Goal: Transaction & Acquisition: Purchase product/service

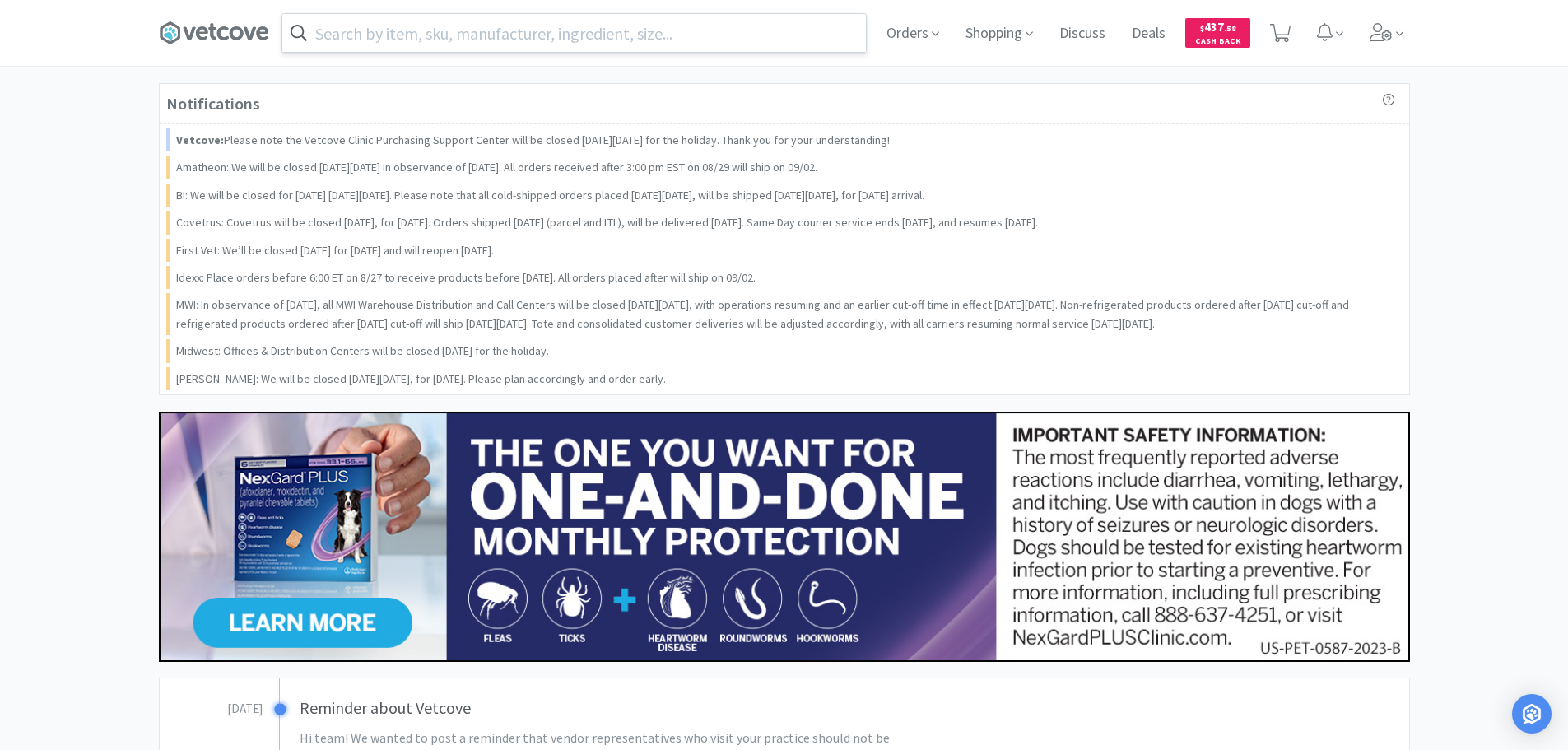
click at [547, 32] on input "text" at bounding box center [574, 33] width 584 height 38
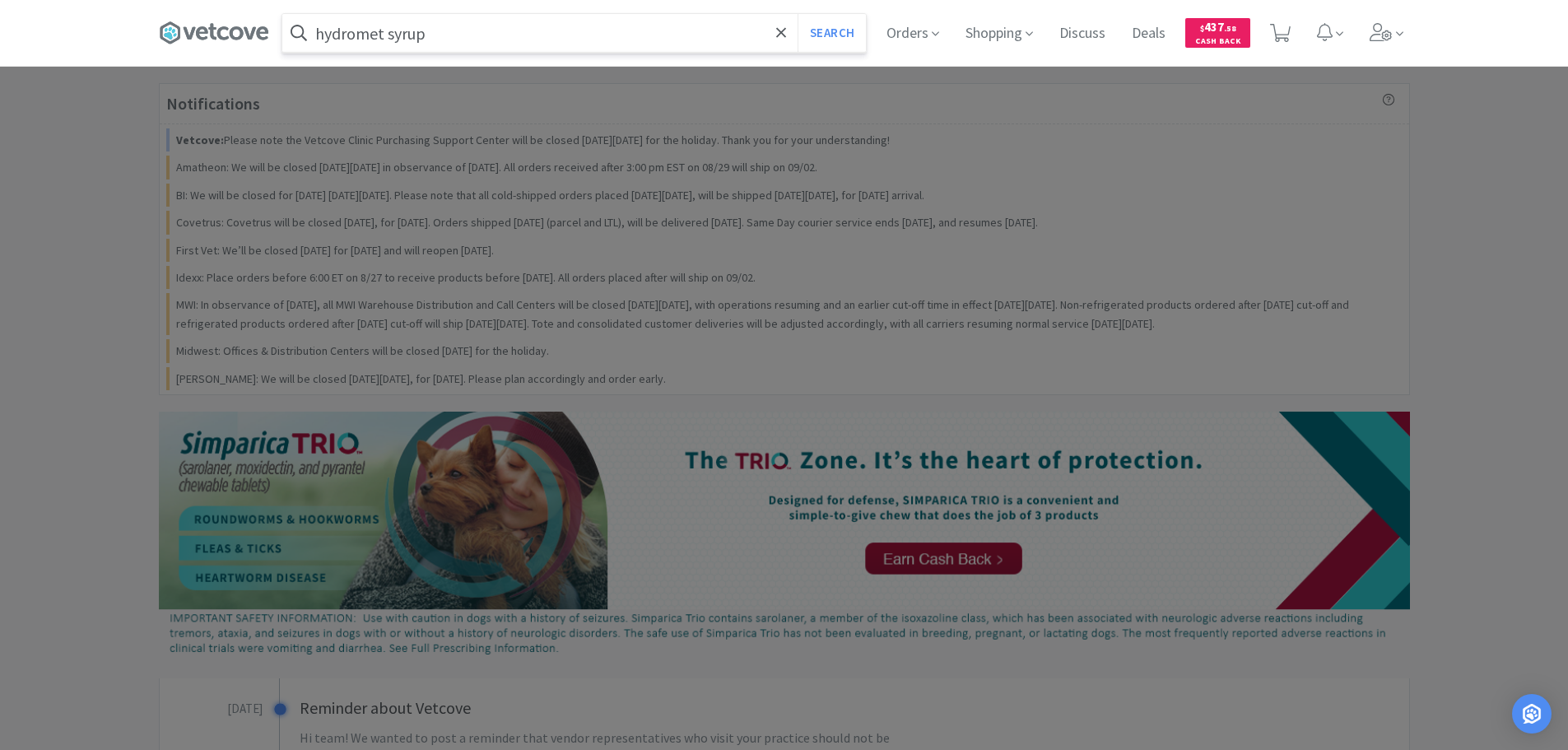
type input "hydromet syrup"
click at [797, 14] on button "Search" at bounding box center [831, 33] width 68 height 38
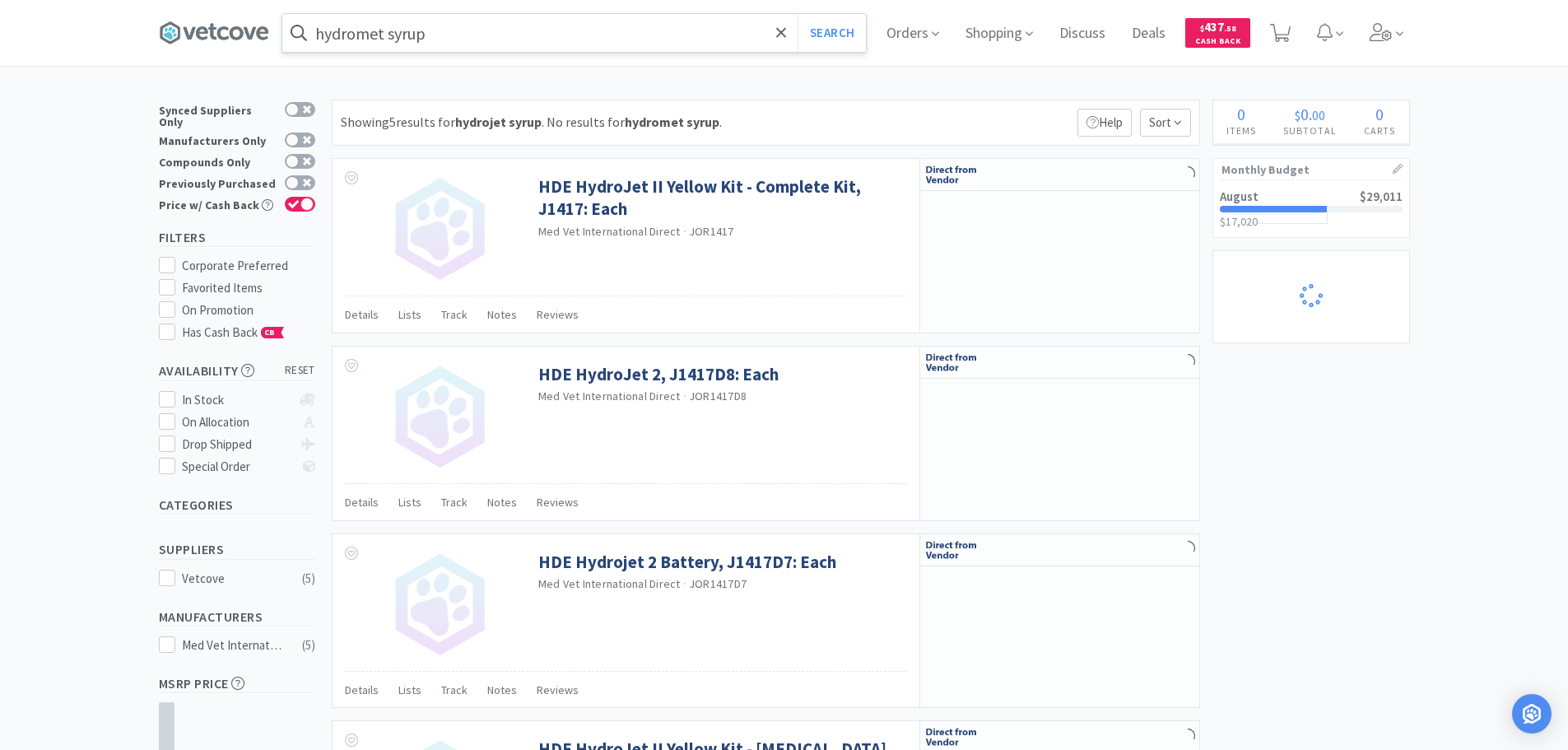
select select "1"
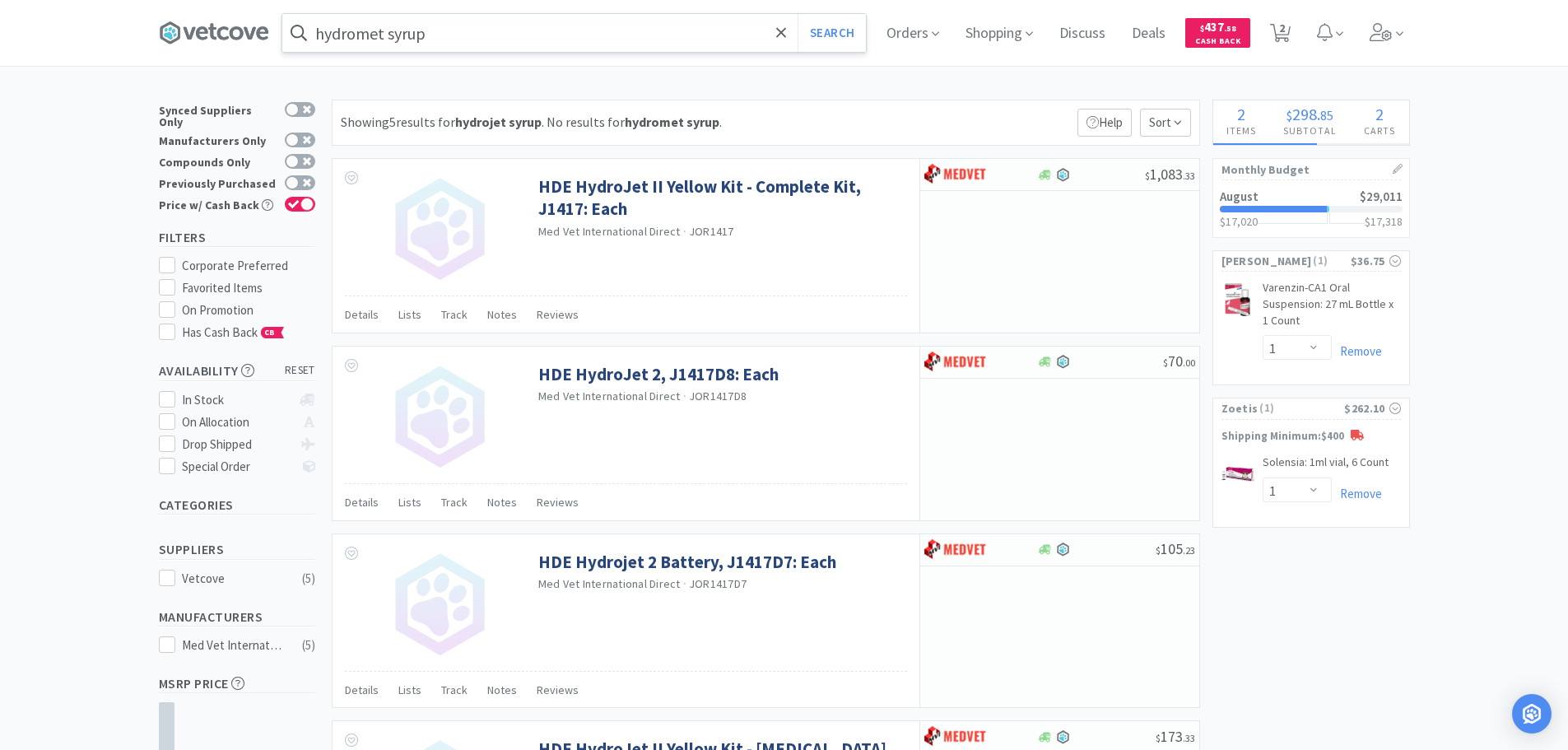
select select "1"
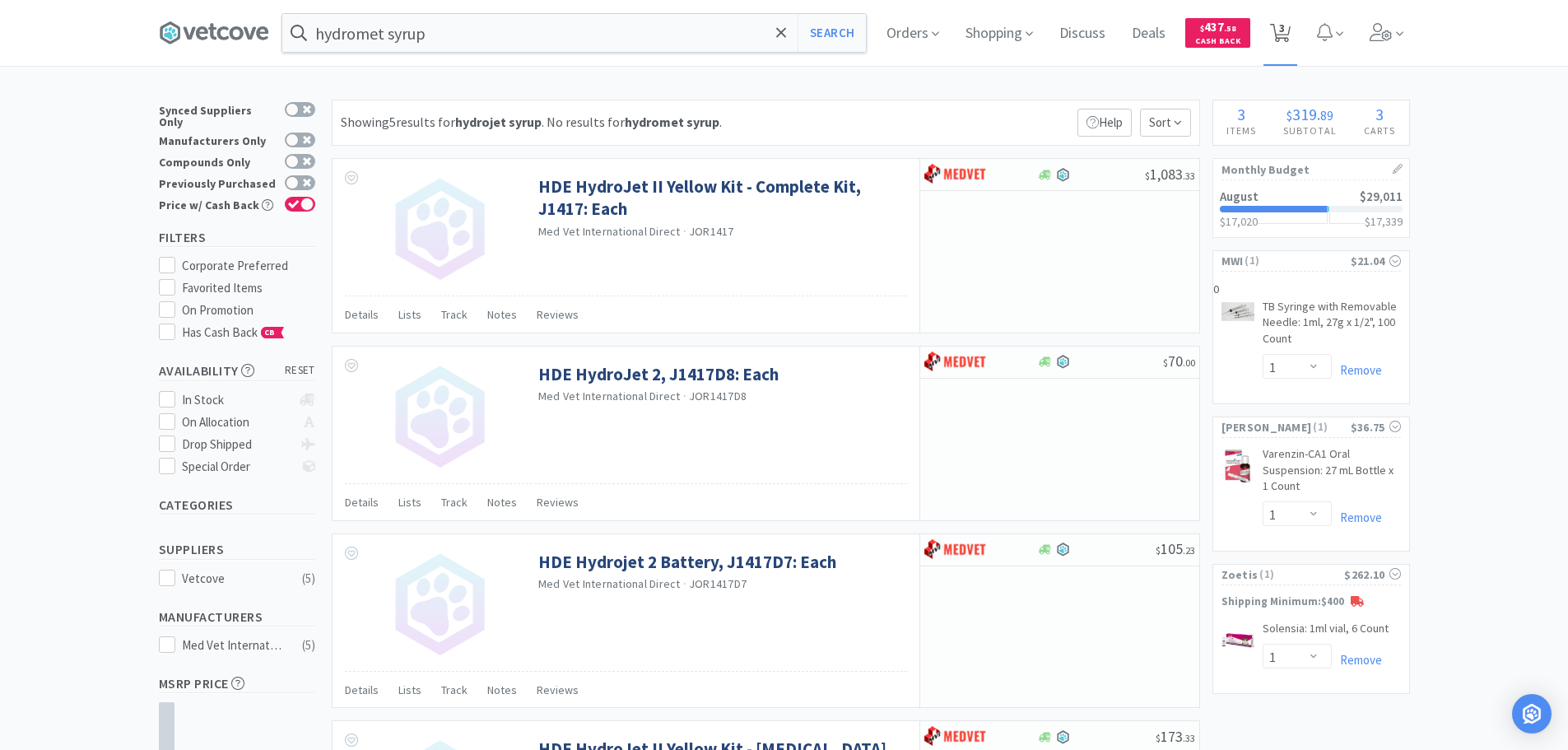
click at [1291, 31] on icon at bounding box center [1280, 33] width 21 height 18
select select "1"
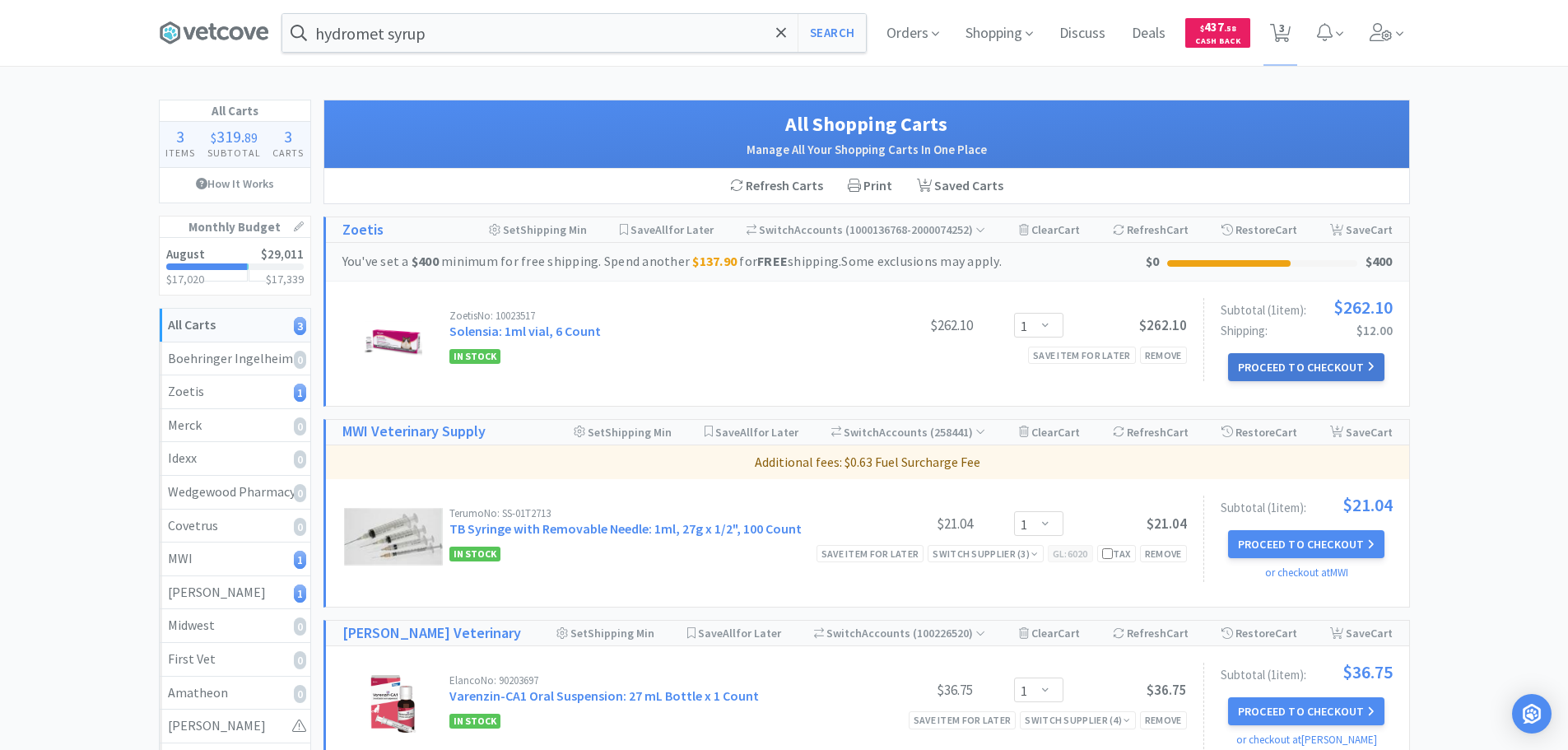
click at [1302, 363] on button "Proceed to Checkout" at bounding box center [1306, 368] width 156 height 28
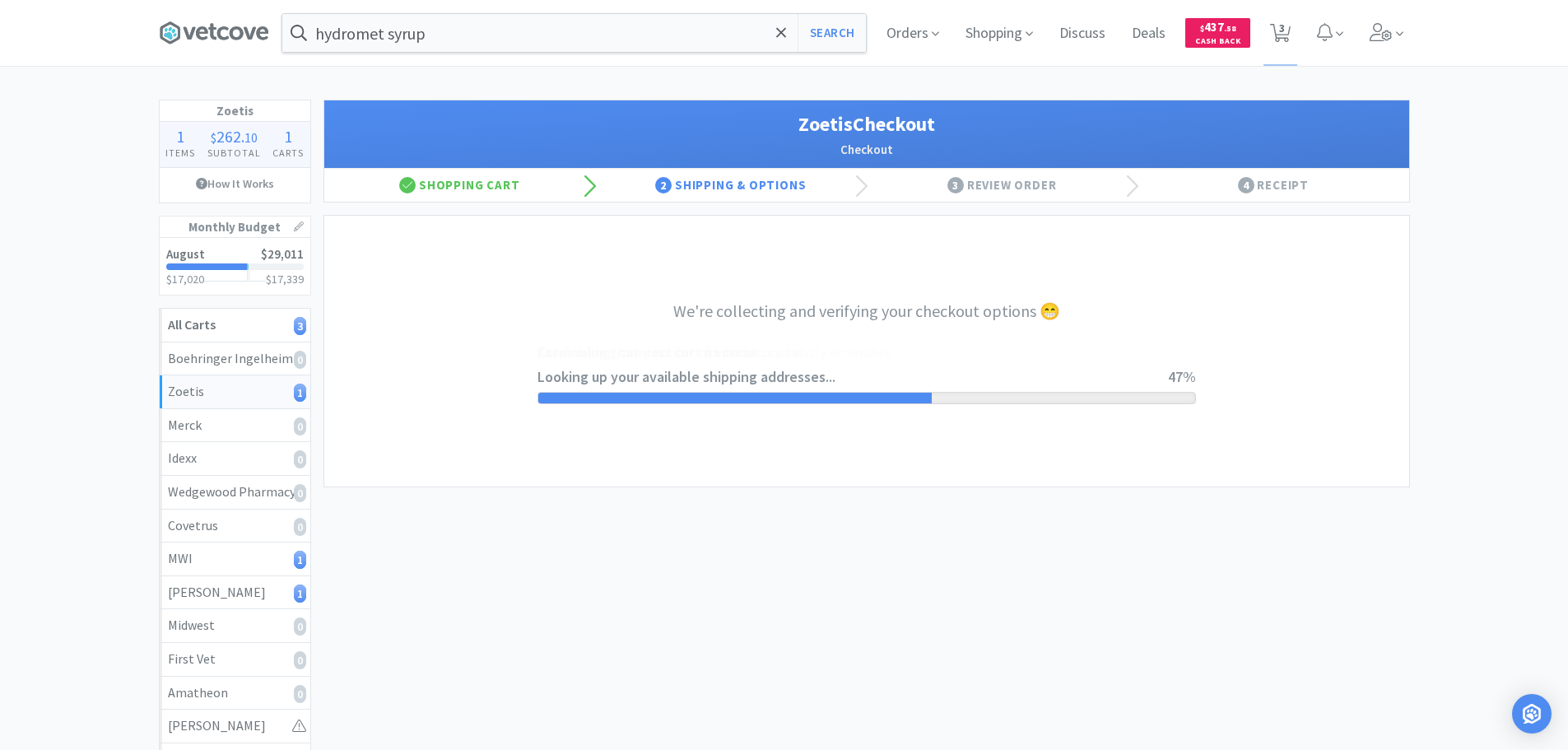
select select "invoice"
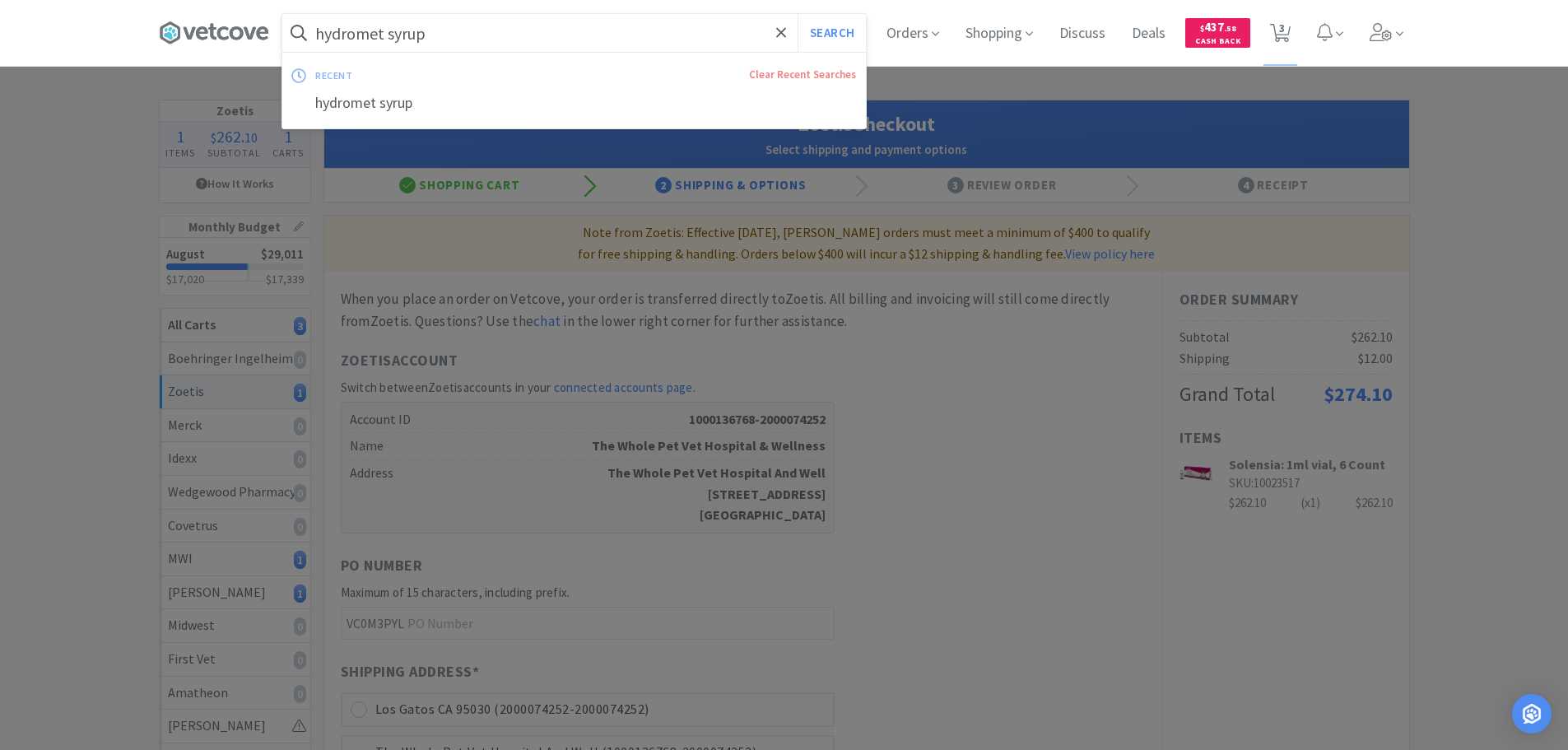
click at [512, 27] on input "hydromet syrup" at bounding box center [574, 33] width 584 height 38
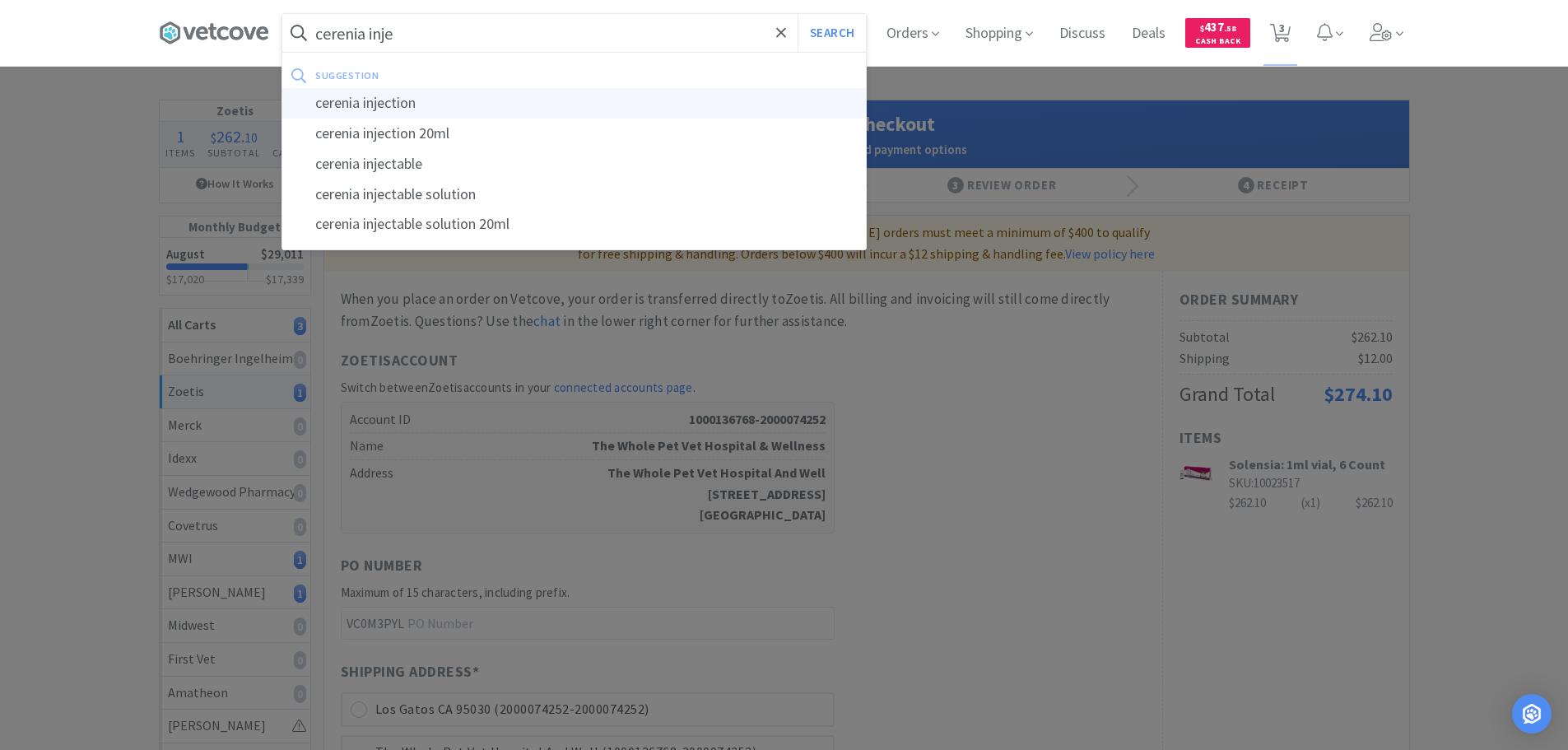
click at [413, 111] on div "cerenia injection" at bounding box center [574, 103] width 584 height 31
type input "cerenia injection"
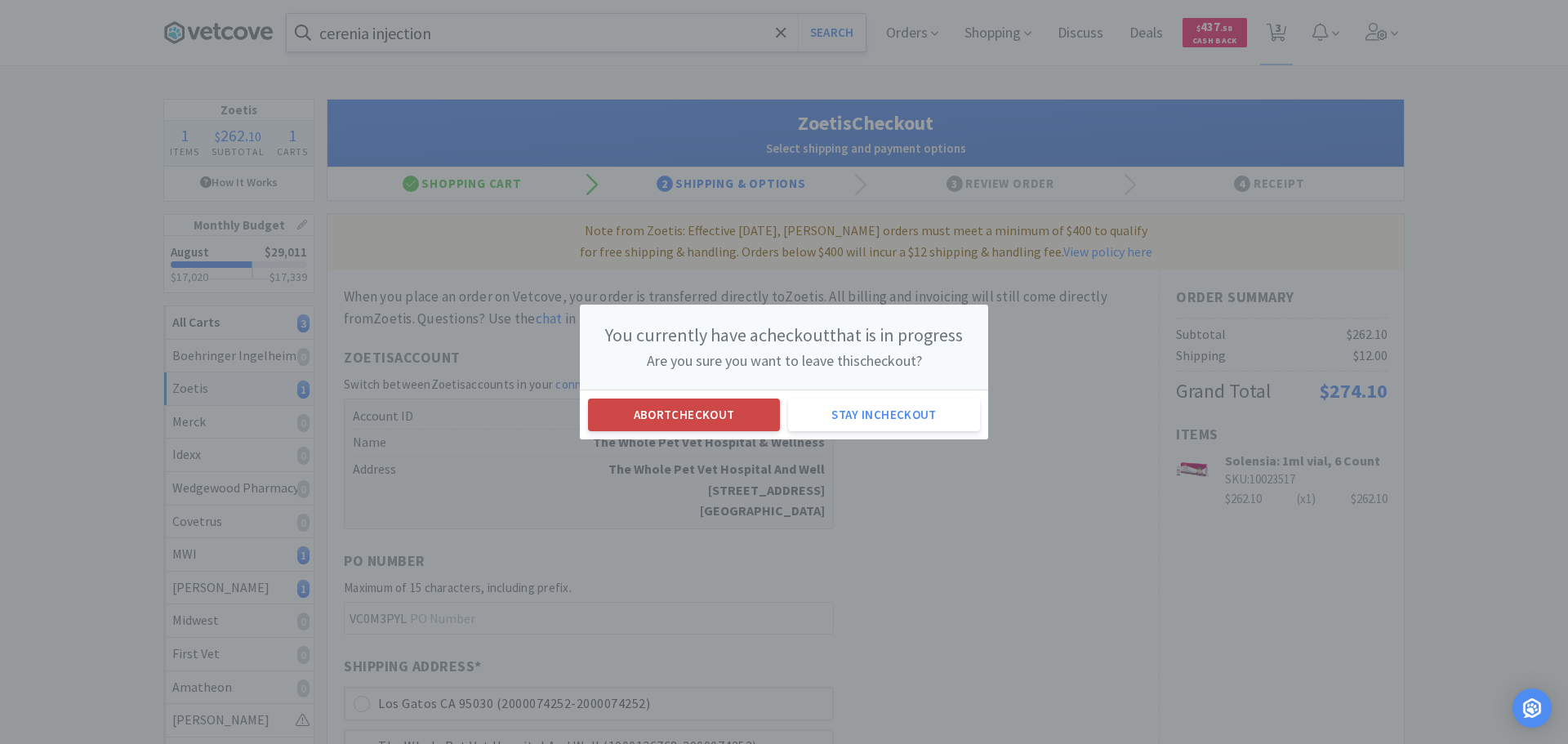
click at [718, 404] on button "Abort checkout" at bounding box center [684, 415] width 192 height 33
select select "1"
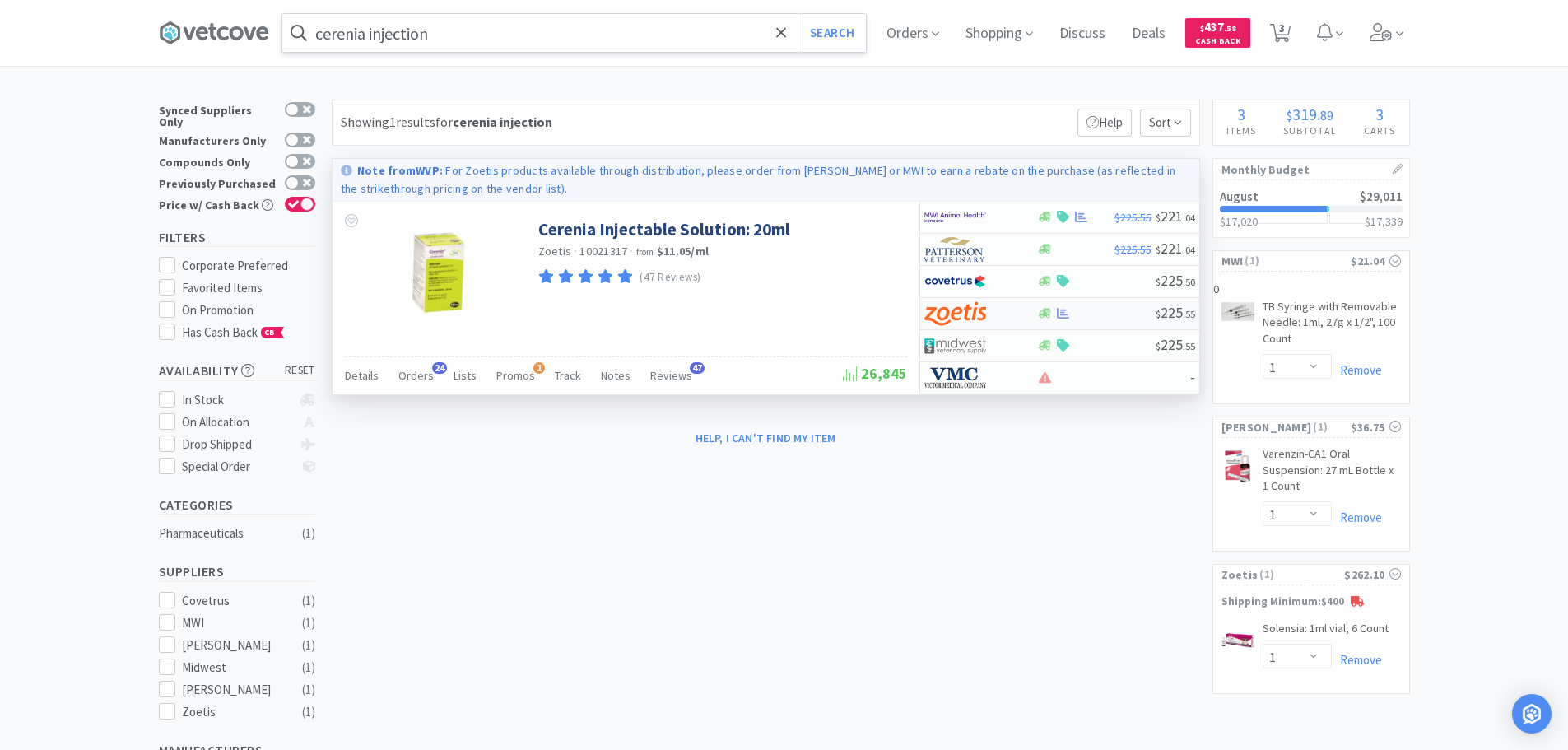
click at [1074, 306] on div "$ 225 . 55" at bounding box center [1060, 313] width 279 height 32
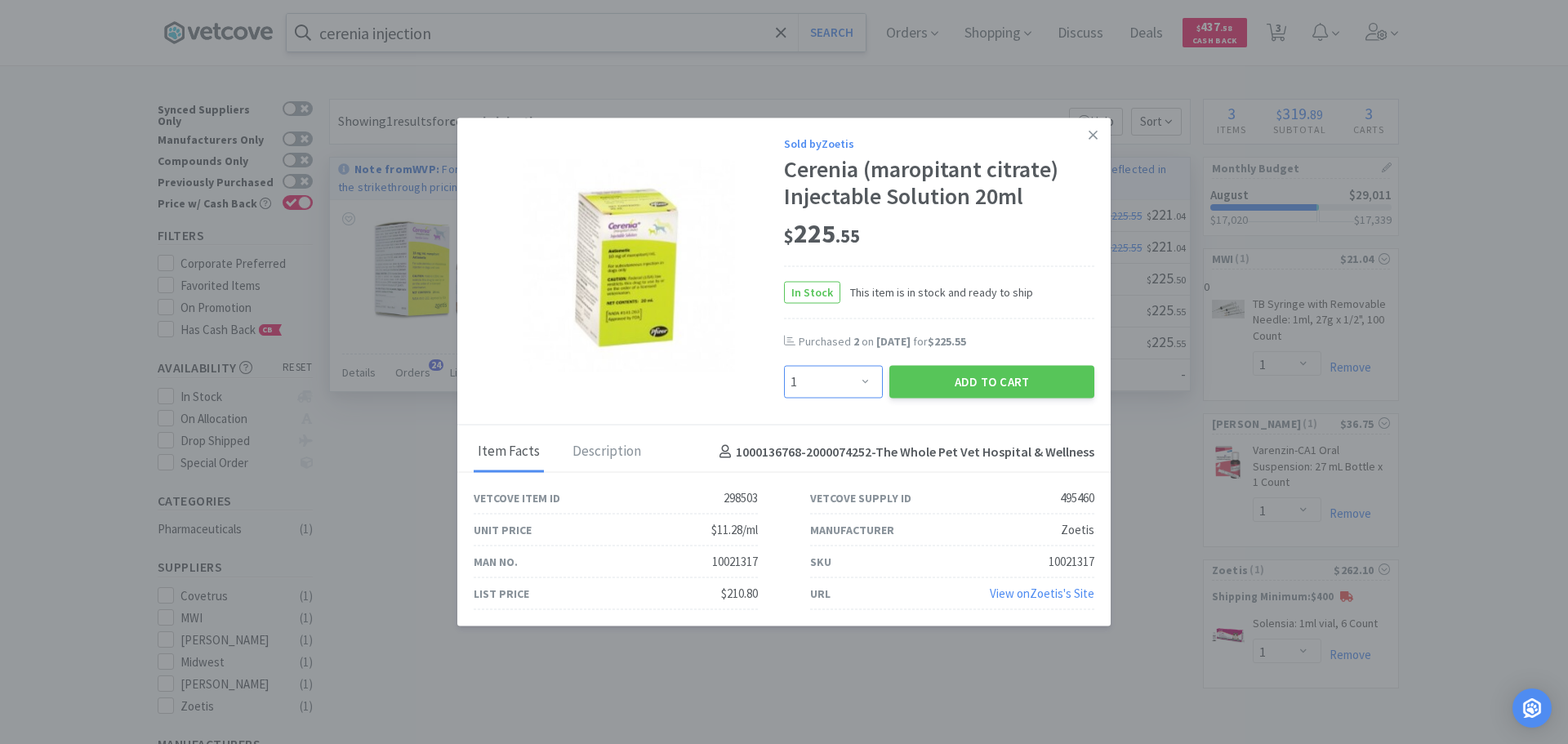
click at [863, 378] on select "Enter Quantity 1 2 3 4 5 6 7 8 9 10 11 12 13 14 15 16 17 18 19 20 Enter Quantity" at bounding box center [834, 383] width 99 height 33
select select "2"
click at [784, 366] on select "Enter Quantity 1 2 3 4 5 6 7 8 9 10 11 12 13 14 15 16 17 18 19 20 Enter Quantity" at bounding box center [834, 383] width 99 height 33
click at [982, 379] on button "Add to Cart" at bounding box center [991, 383] width 205 height 33
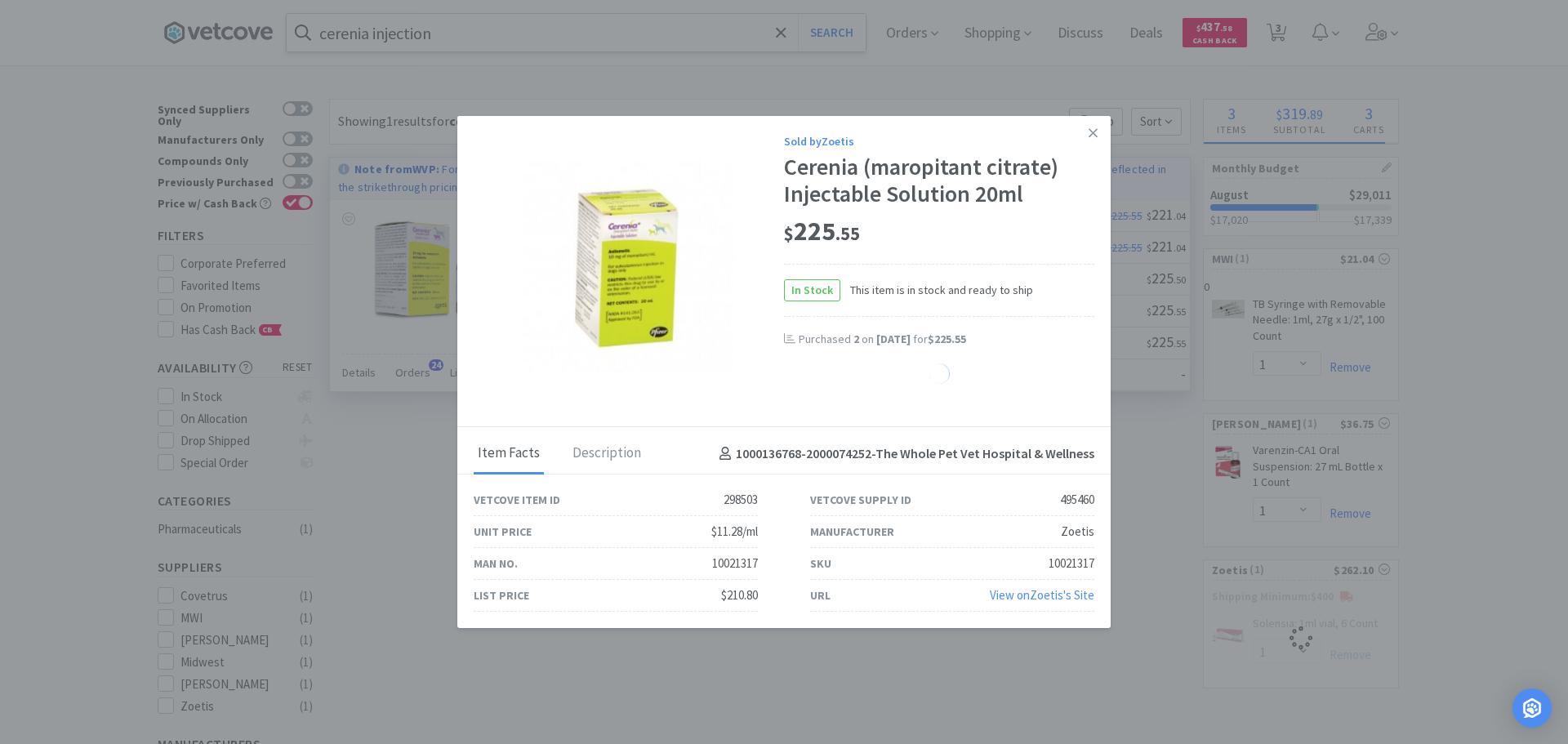
select select "2"
select select "1"
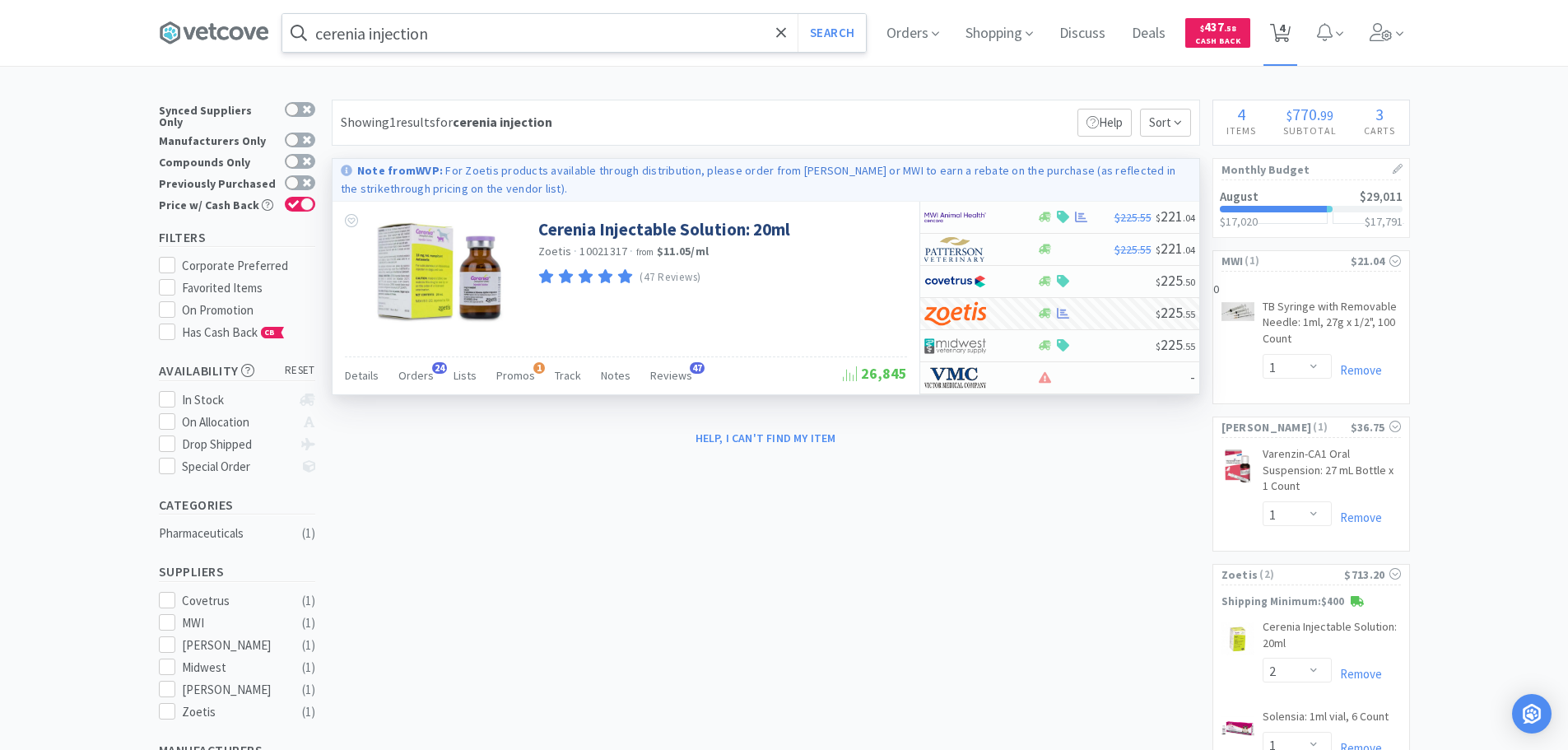
click at [1285, 25] on span "4" at bounding box center [1282, 27] width 6 height 66
select select "2"
select select "1"
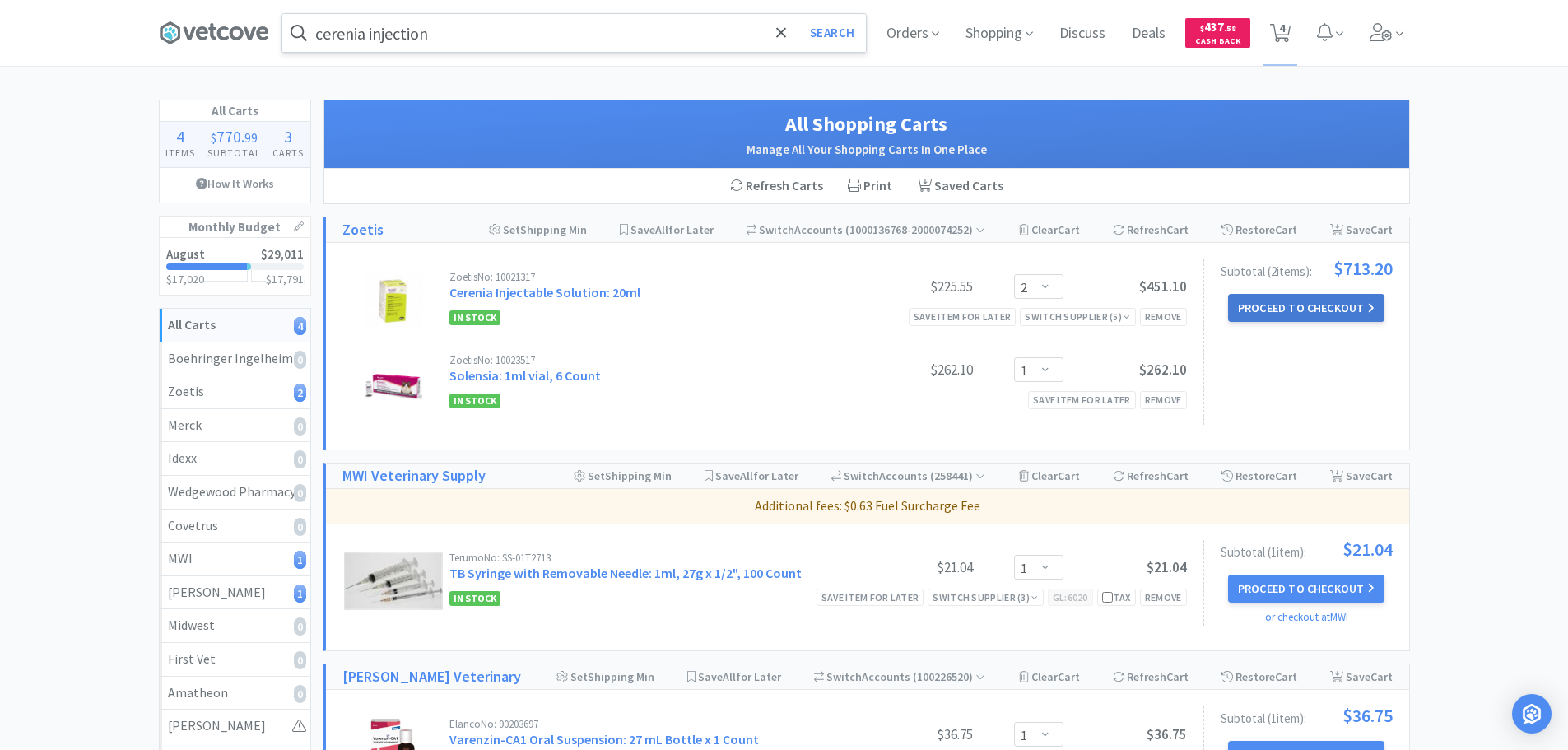
click at [1293, 303] on button "Proceed to Checkout" at bounding box center [1306, 308] width 156 height 28
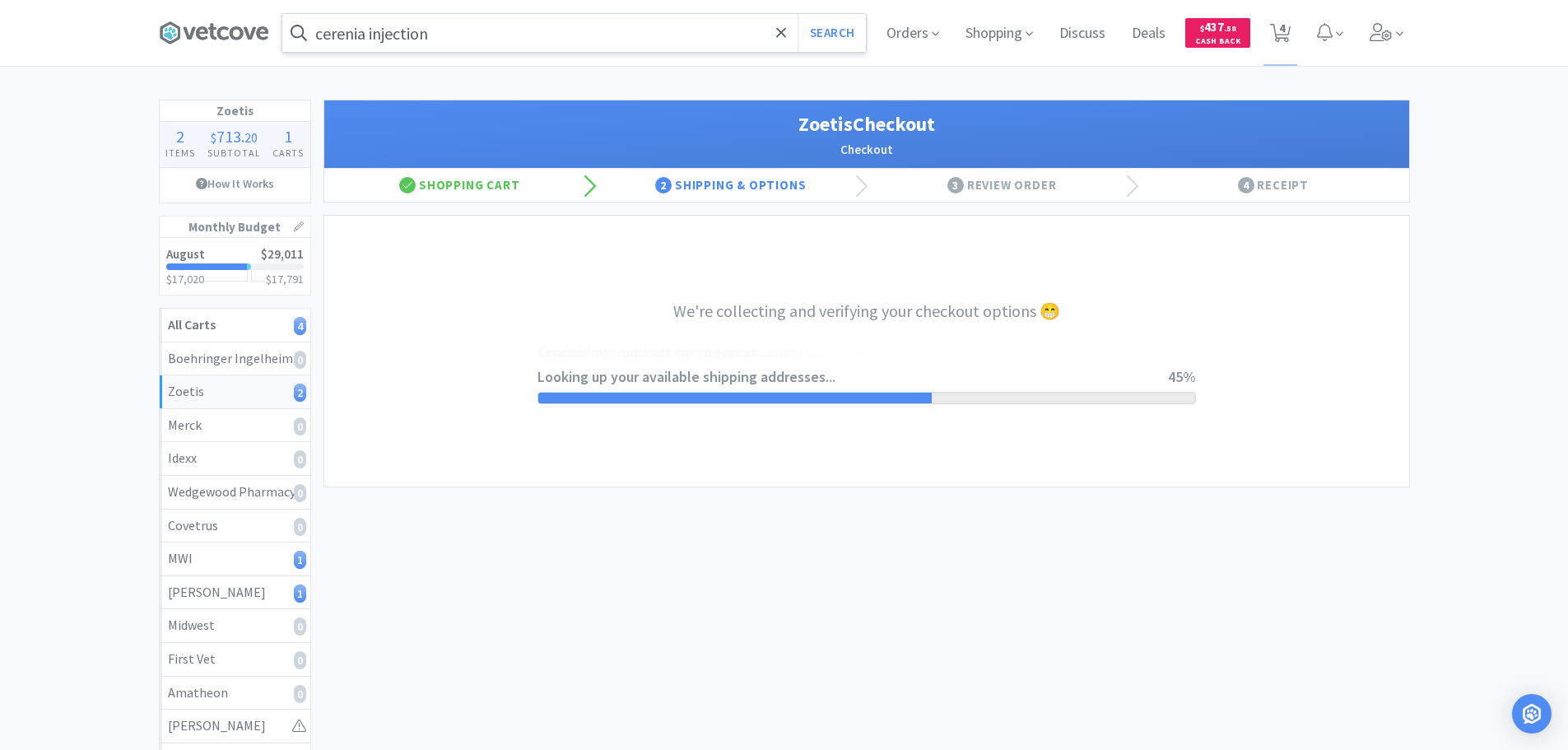
select select "invoice"
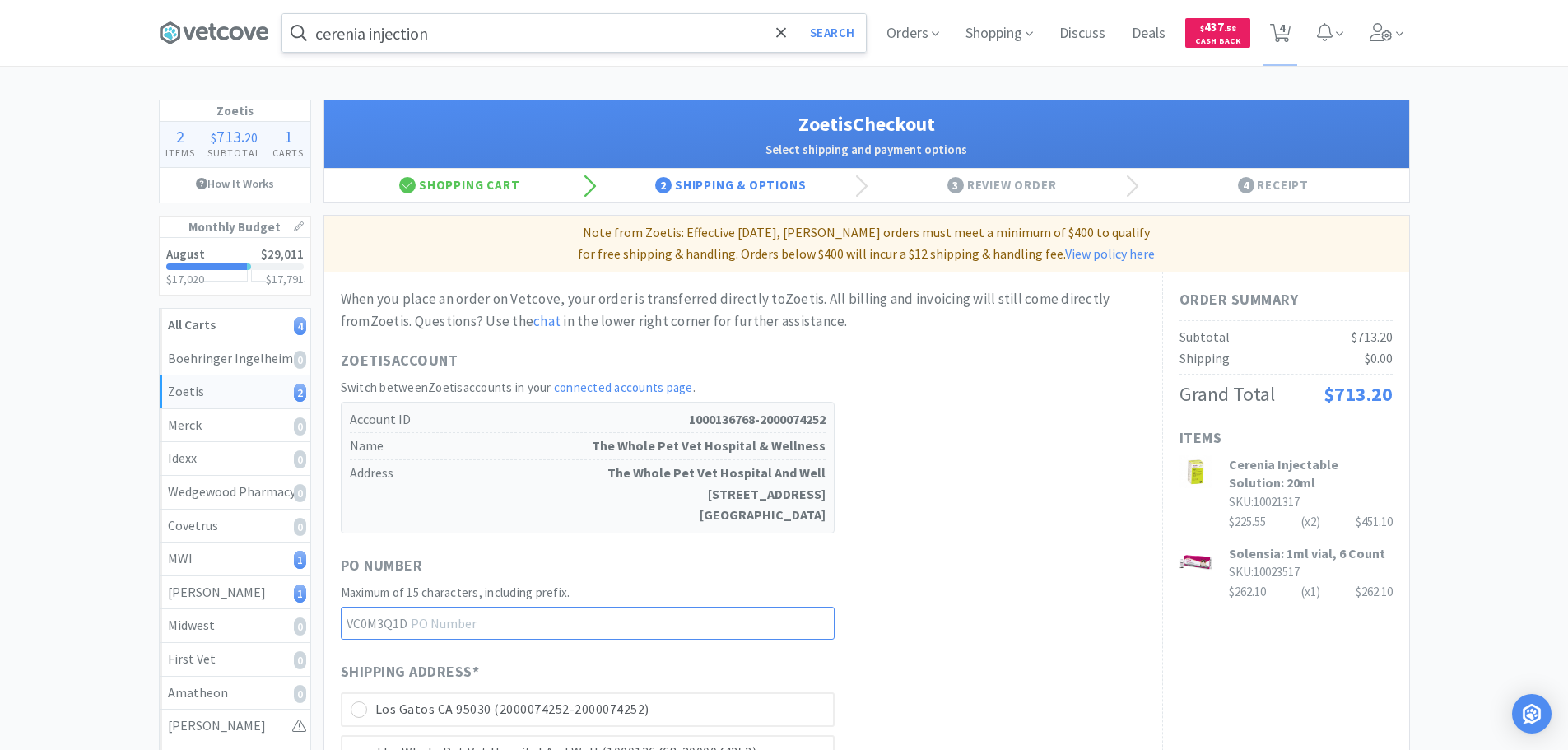
click at [481, 633] on input "text" at bounding box center [588, 624] width 494 height 33
type input "25082703"
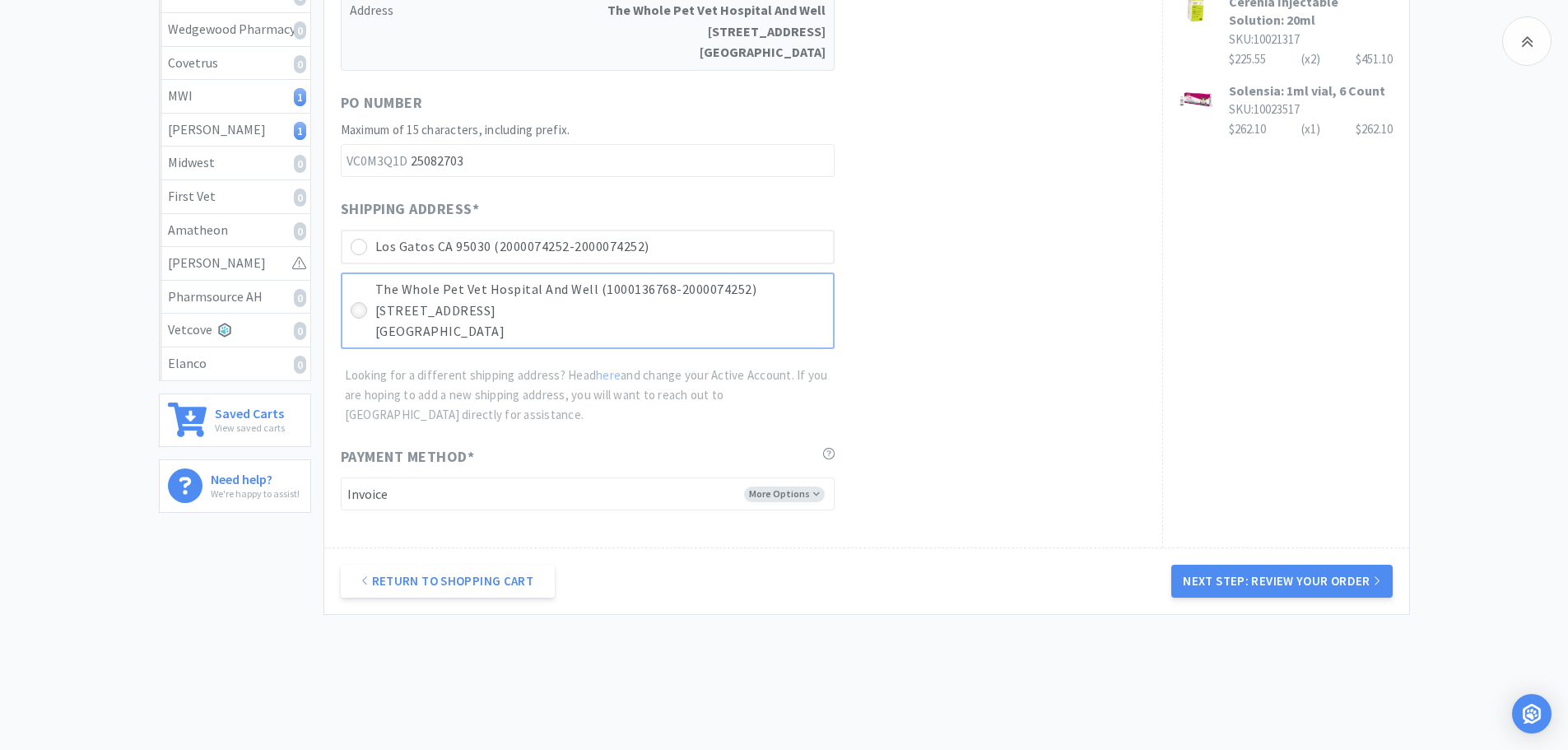
click at [361, 309] on icon at bounding box center [358, 310] width 12 height 12
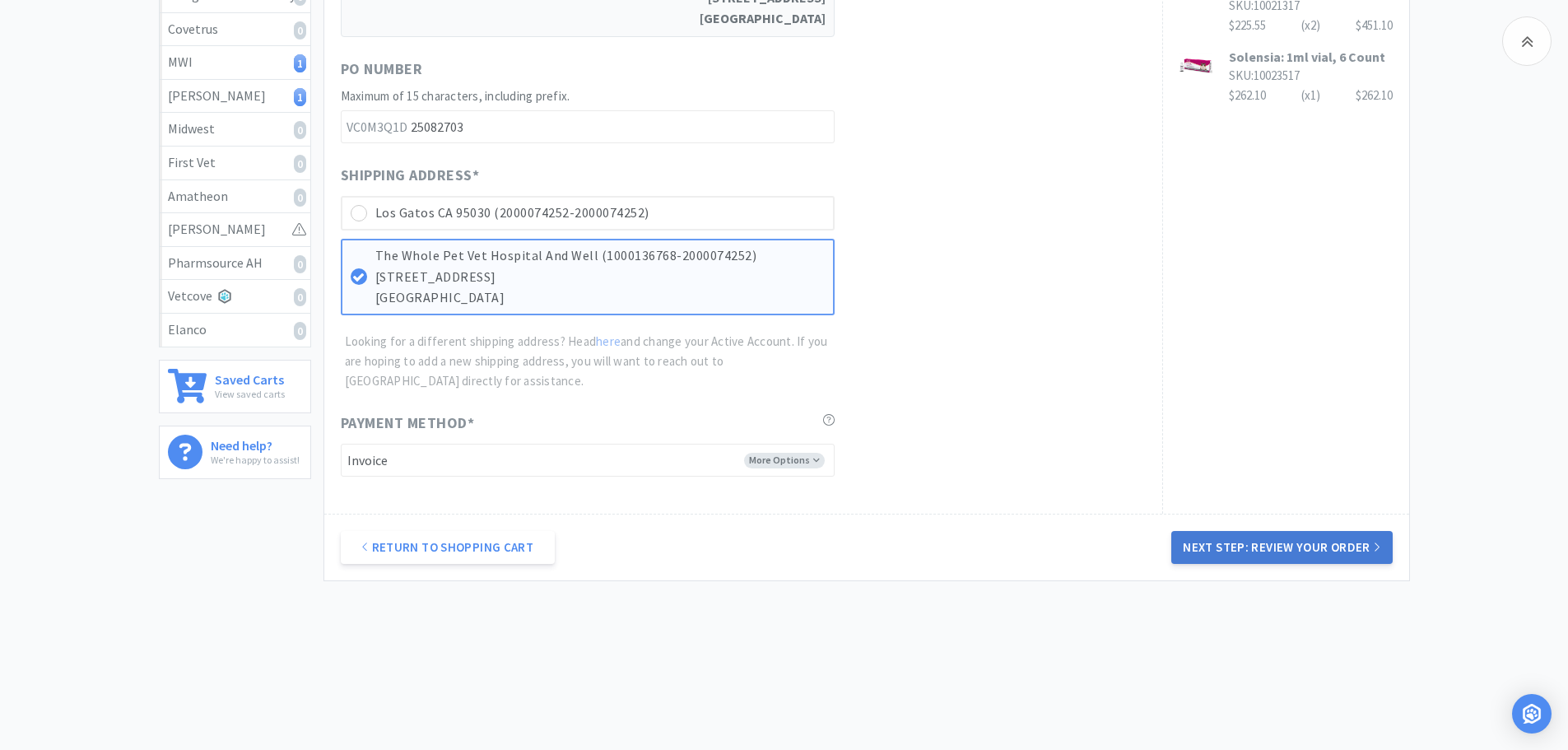
click at [1295, 545] on button "Next Step: Review Your Order" at bounding box center [1281, 548] width 220 height 33
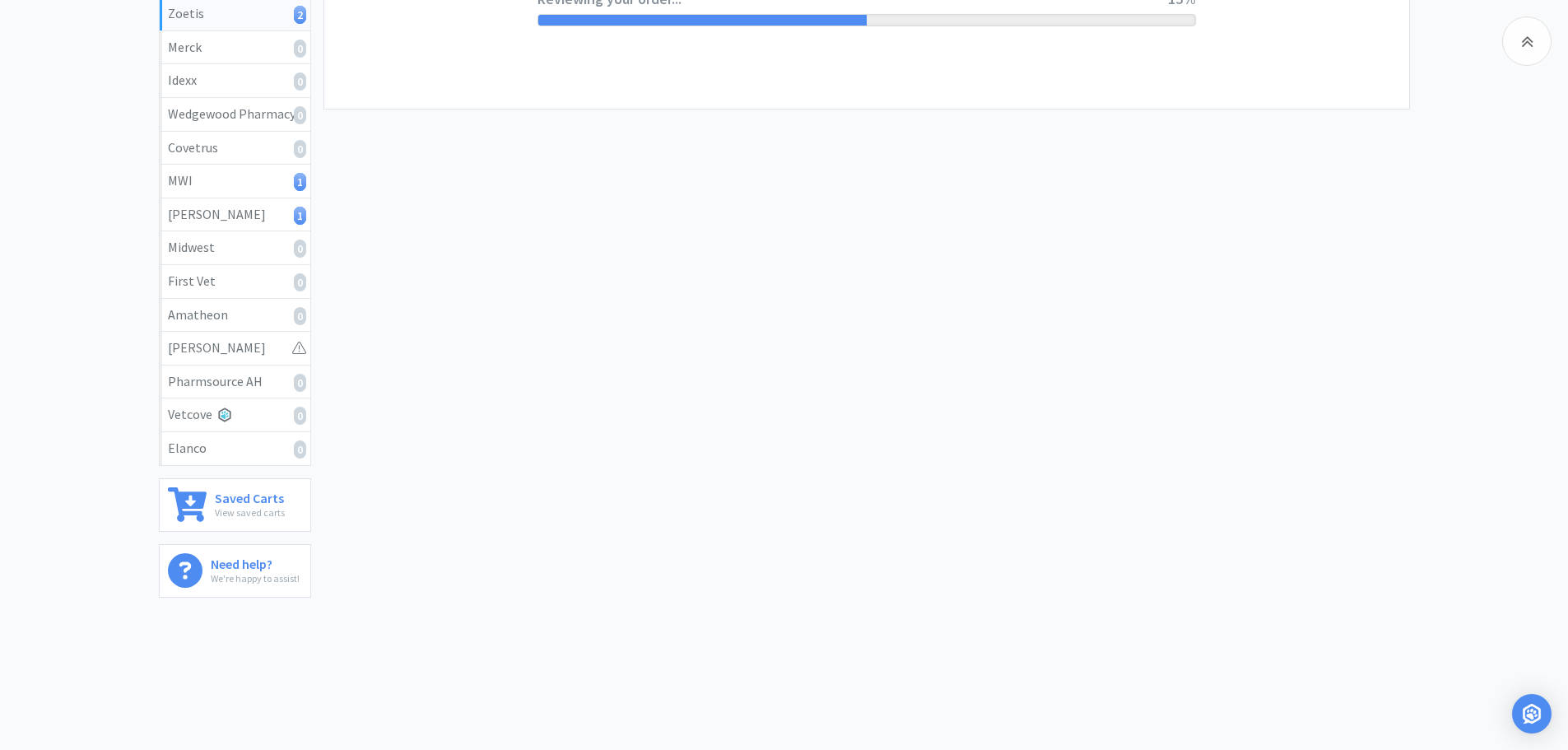
scroll to position [0, 0]
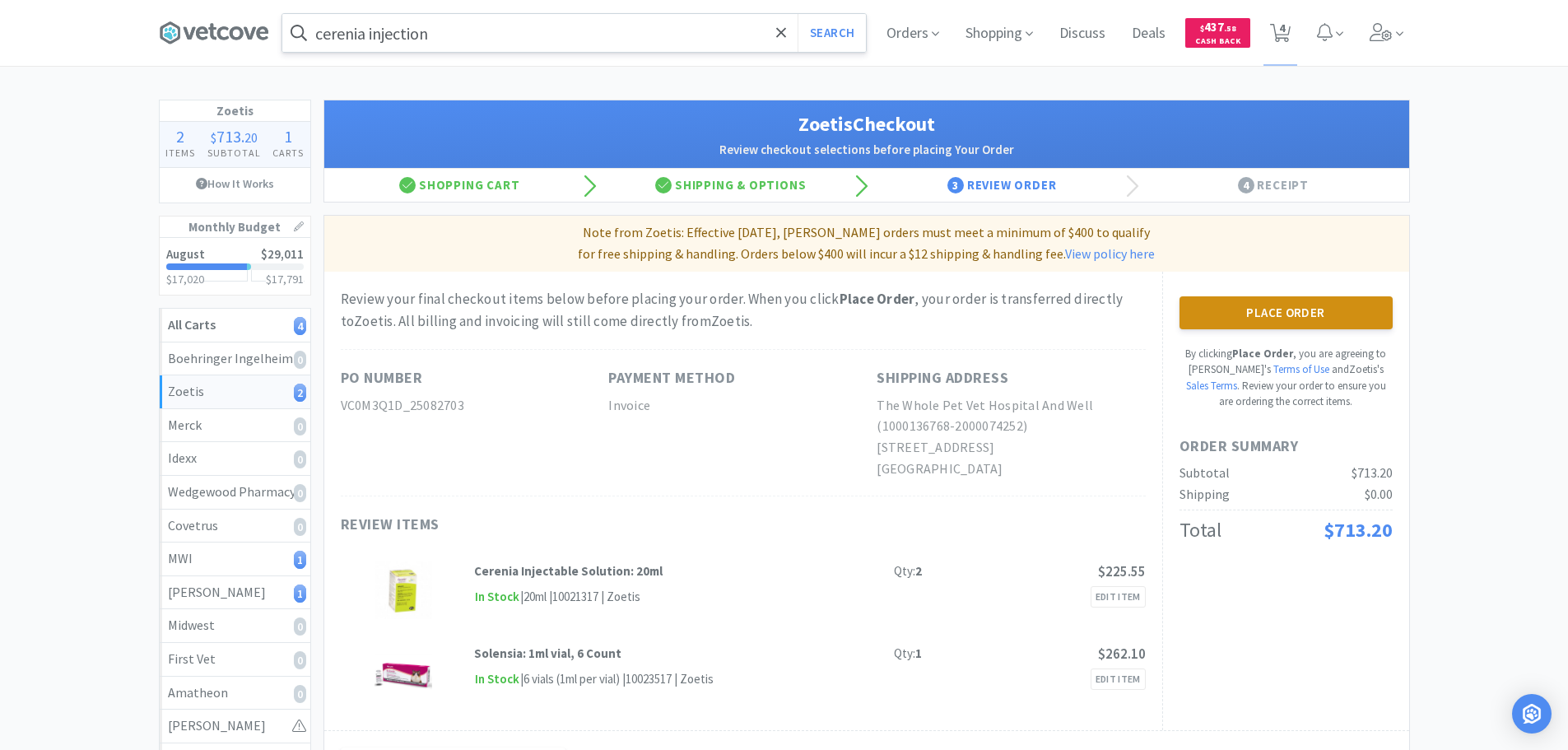
click at [1277, 307] on button "Place Order" at bounding box center [1286, 313] width 213 height 33
